Goal: Task Accomplishment & Management: Manage account settings

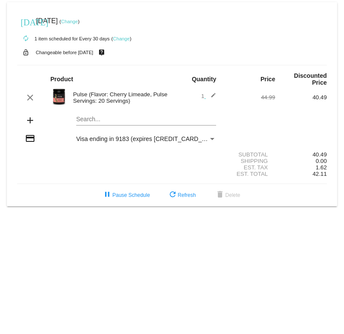
click at [121, 38] on link "Change" at bounding box center [121, 38] width 17 height 5
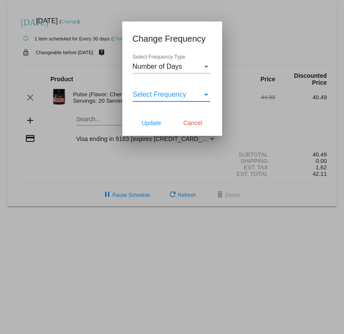
click at [185, 92] on span "Select Frequency" at bounding box center [160, 94] width 54 height 7
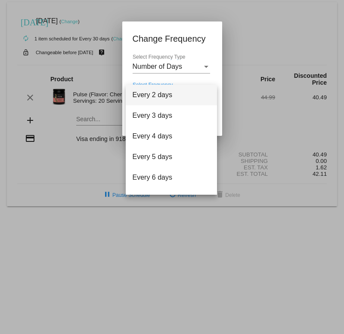
scroll to position [34, 0]
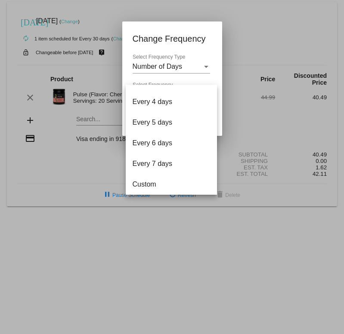
click at [190, 66] on div at bounding box center [172, 167] width 344 height 334
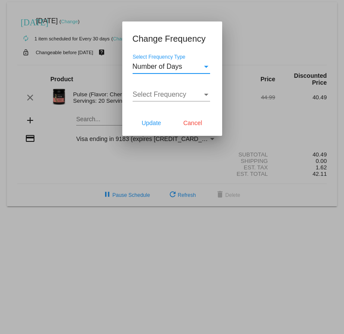
click at [190, 66] on div "Number of Days" at bounding box center [168, 67] width 70 height 8
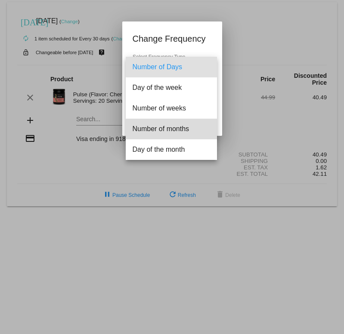
click at [175, 133] on span "Number of months" at bounding box center [171, 129] width 77 height 21
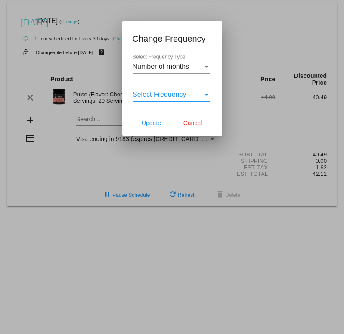
click at [173, 93] on span "Select Frequency" at bounding box center [160, 94] width 54 height 7
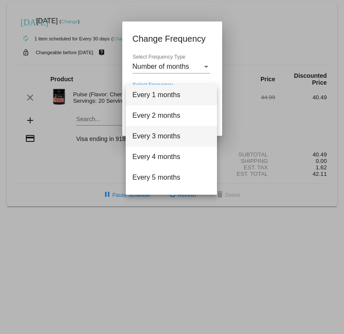
click at [158, 140] on span "Every 3 months" at bounding box center [171, 136] width 77 height 21
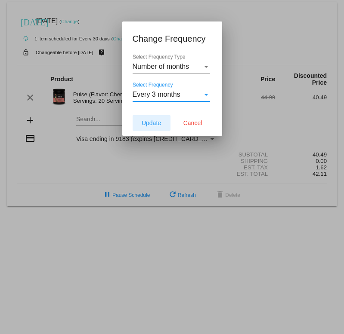
click at [153, 122] on span "Update" at bounding box center [151, 123] width 19 height 7
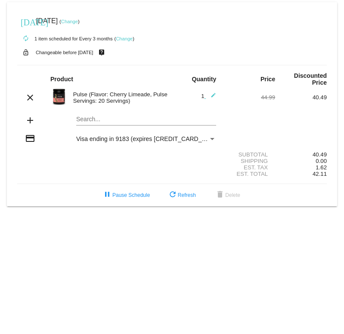
click at [78, 21] on link "Change" at bounding box center [69, 21] width 17 height 5
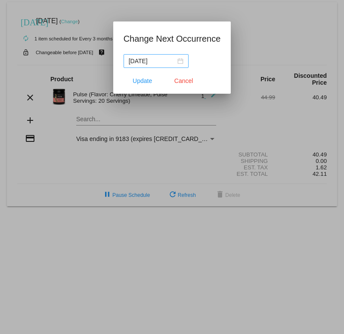
click at [180, 61] on div "[DATE]" at bounding box center [156, 60] width 55 height 9
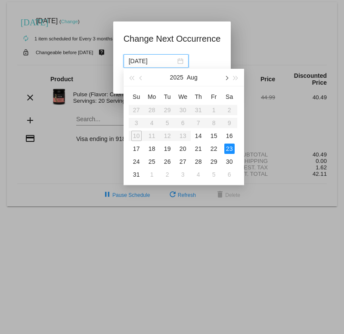
click at [227, 80] on button "button" at bounding box center [225, 77] width 9 height 17
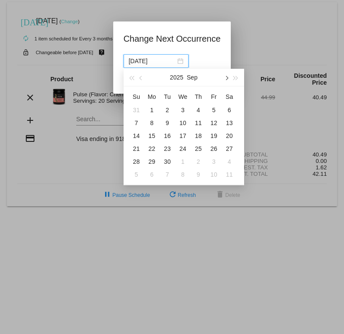
click at [227, 80] on button "button" at bounding box center [225, 77] width 9 height 17
click at [213, 136] on div "17" at bounding box center [214, 136] width 10 height 10
type input "[DATE]"
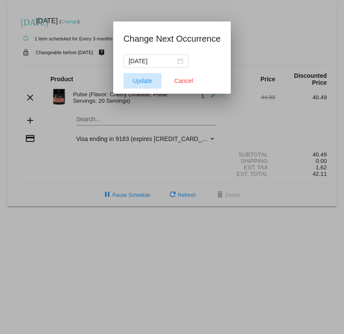
click at [143, 82] on span "Update" at bounding box center [142, 80] width 19 height 7
